Goal: Transaction & Acquisition: Purchase product/service

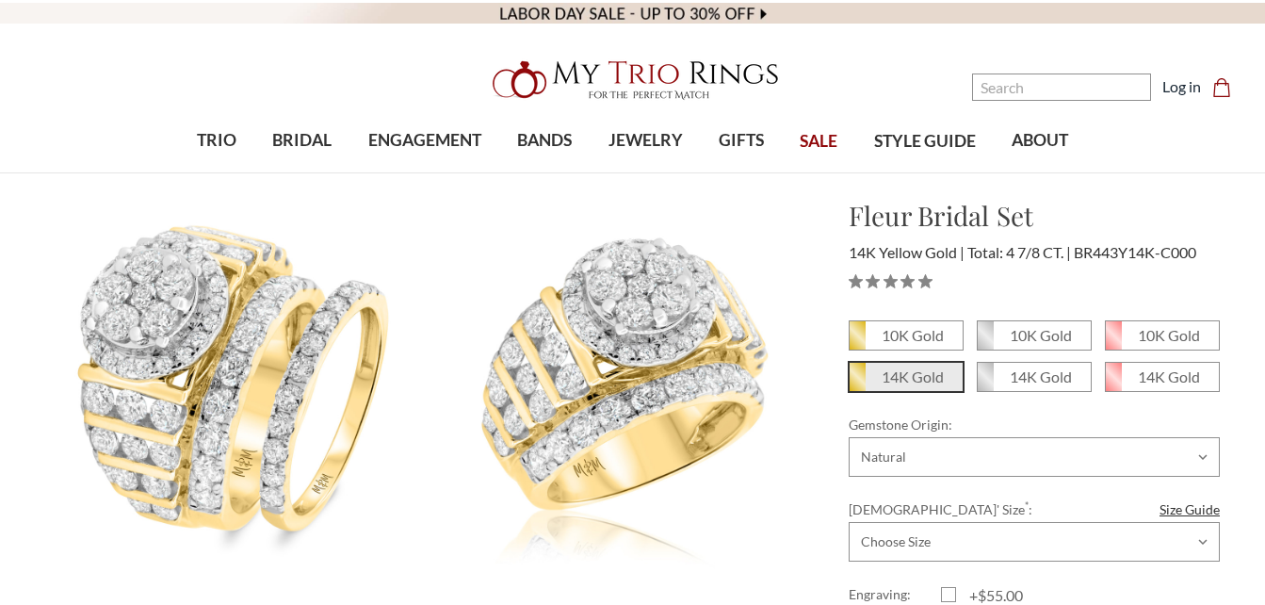
click at [922, 379] on em "14K Gold" at bounding box center [912, 376] width 62 height 18
click at [857, 383] on input "14K Gold" at bounding box center [856, 383] width 1 height 1
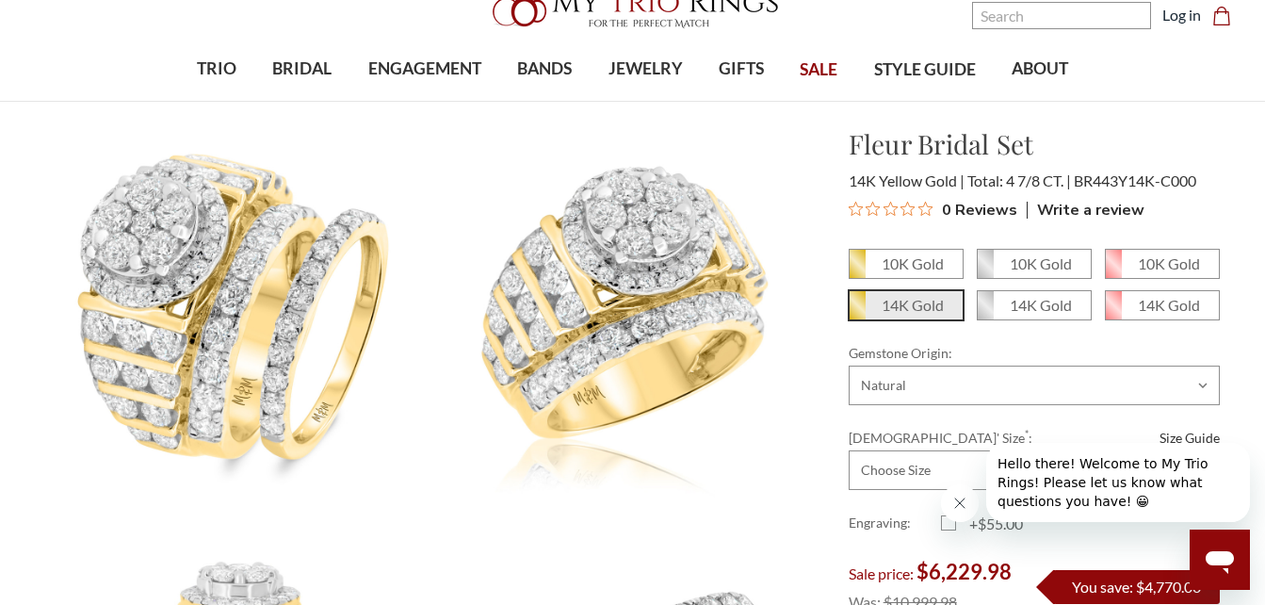
scroll to position [75, 0]
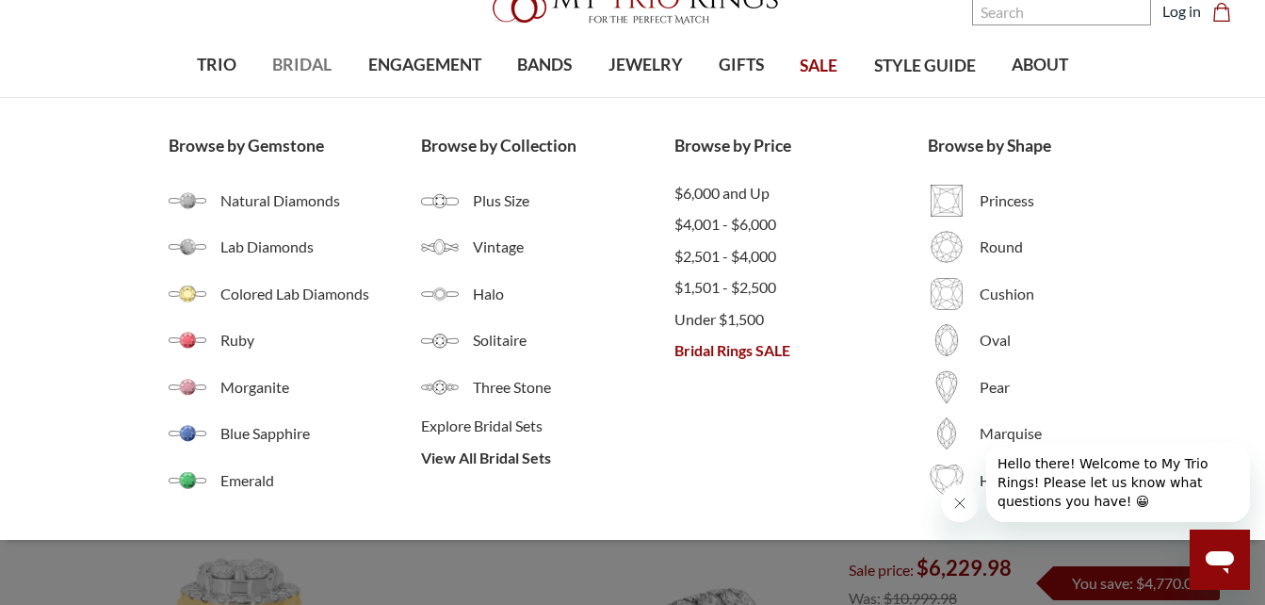
click at [327, 53] on span "BRIDAL" at bounding box center [301, 65] width 59 height 24
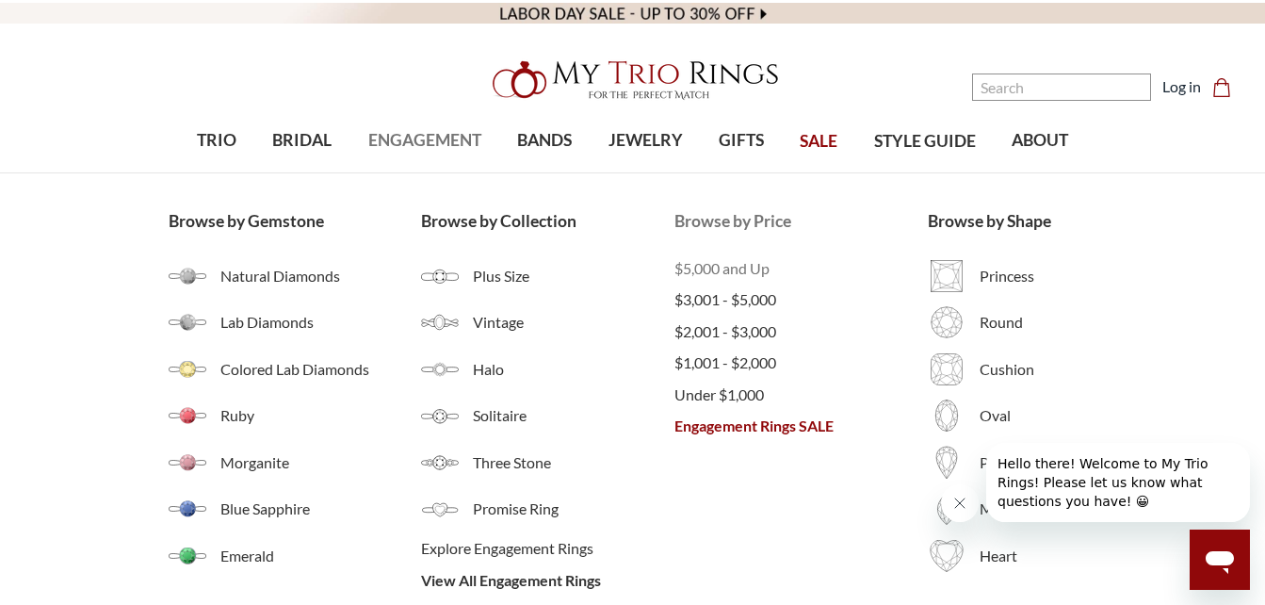
click at [716, 267] on span "$5,000 and Up" at bounding box center [800, 268] width 253 height 23
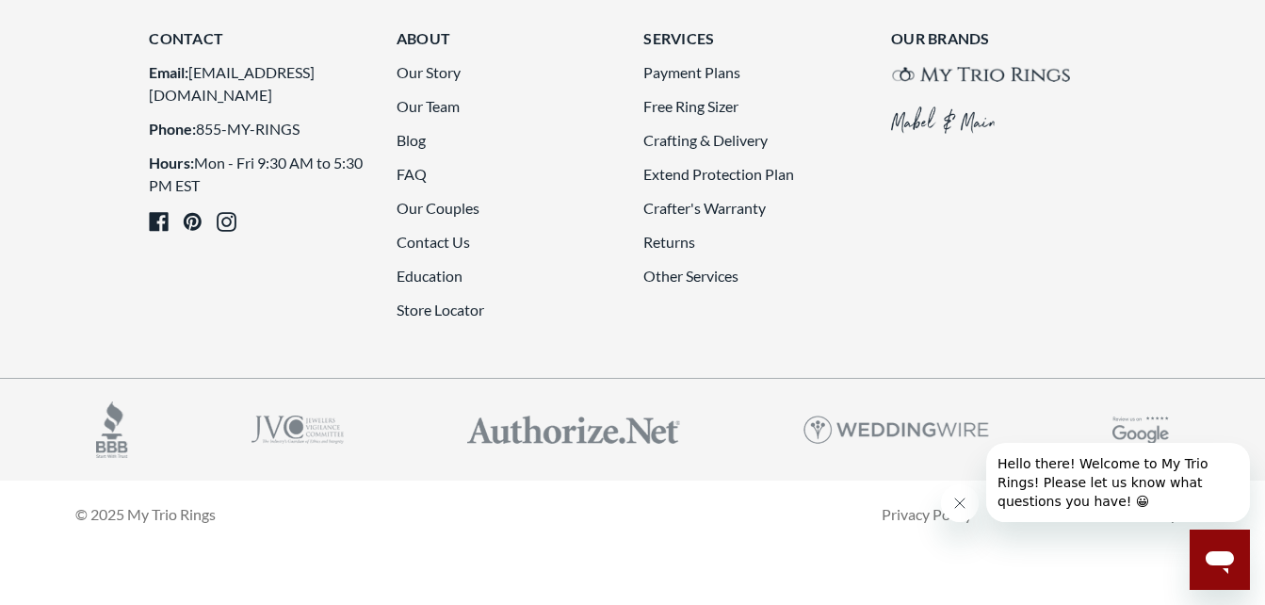
scroll to position [5010, 0]
